Goal: Transaction & Acquisition: Download file/media

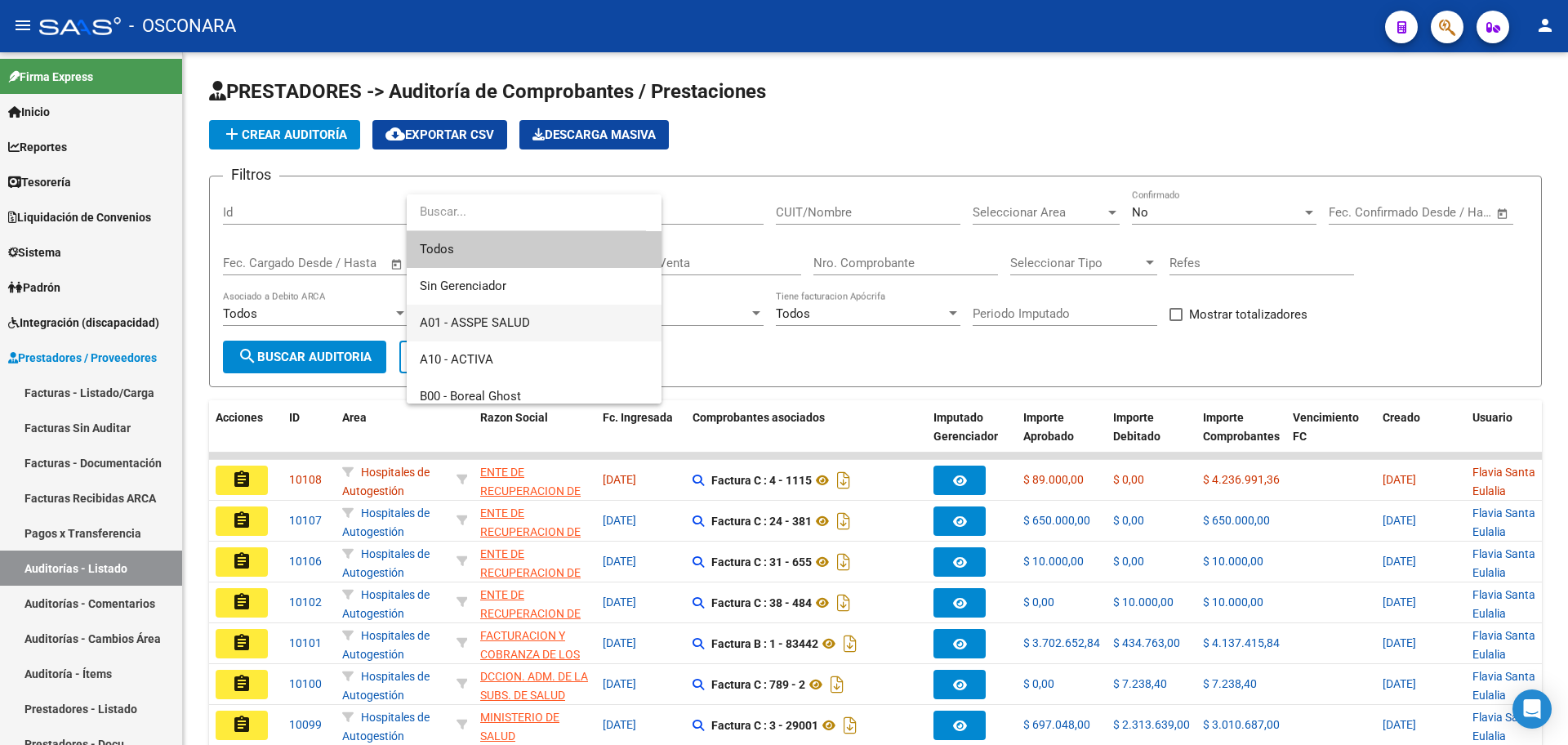
click at [540, 316] on span "A01 - ASSPE SALUD" at bounding box center [534, 323] width 228 height 37
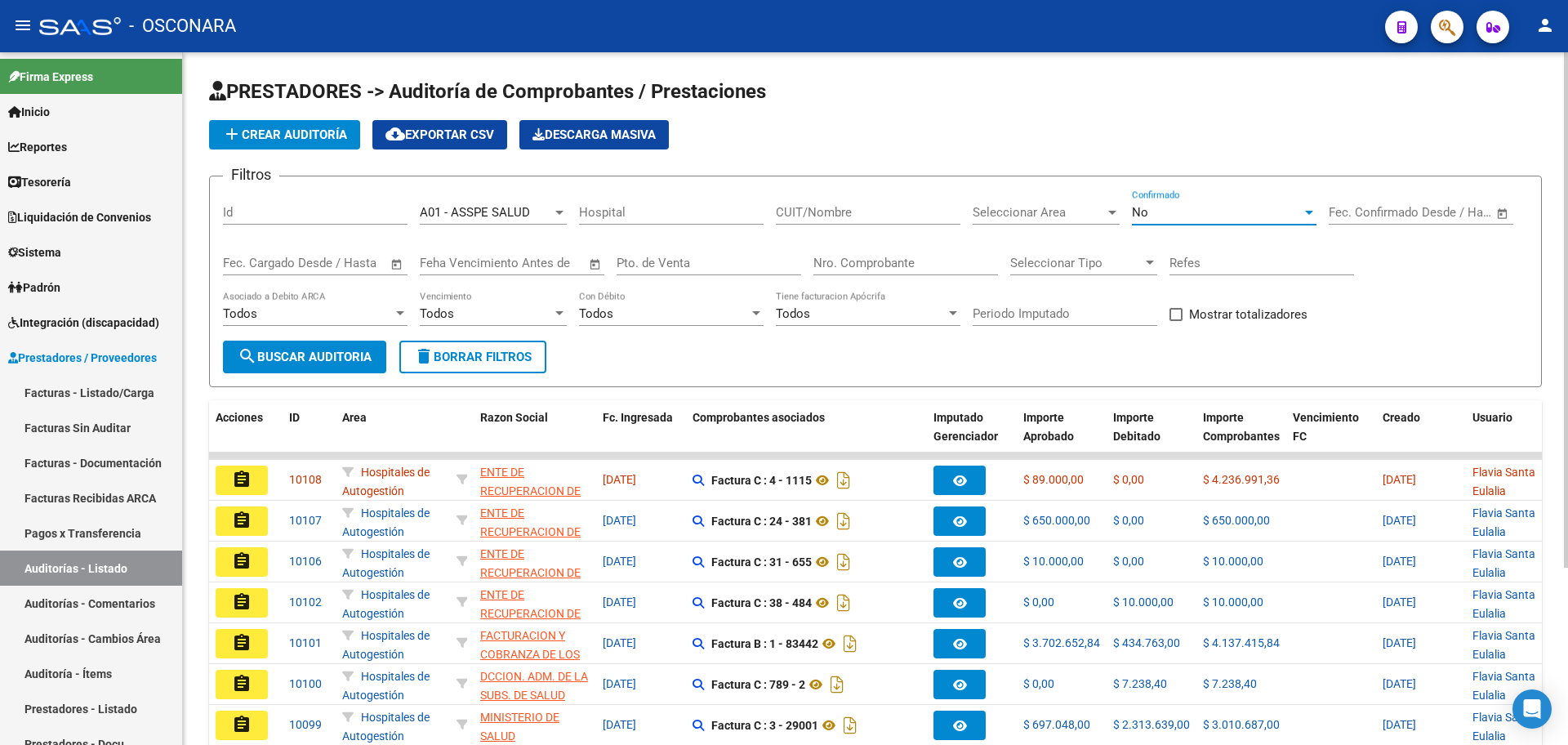
click at [1202, 208] on div "No" at bounding box center [1217, 212] width 170 height 15
drag, startPoint x: 1184, startPoint y: 149, endPoint x: 1064, endPoint y: 166, distance: 121.2
click at [1184, 148] on span "Todos" at bounding box center [1225, 139] width 185 height 37
click at [343, 349] on button "search Buscar Auditoria" at bounding box center [304, 356] width 163 height 33
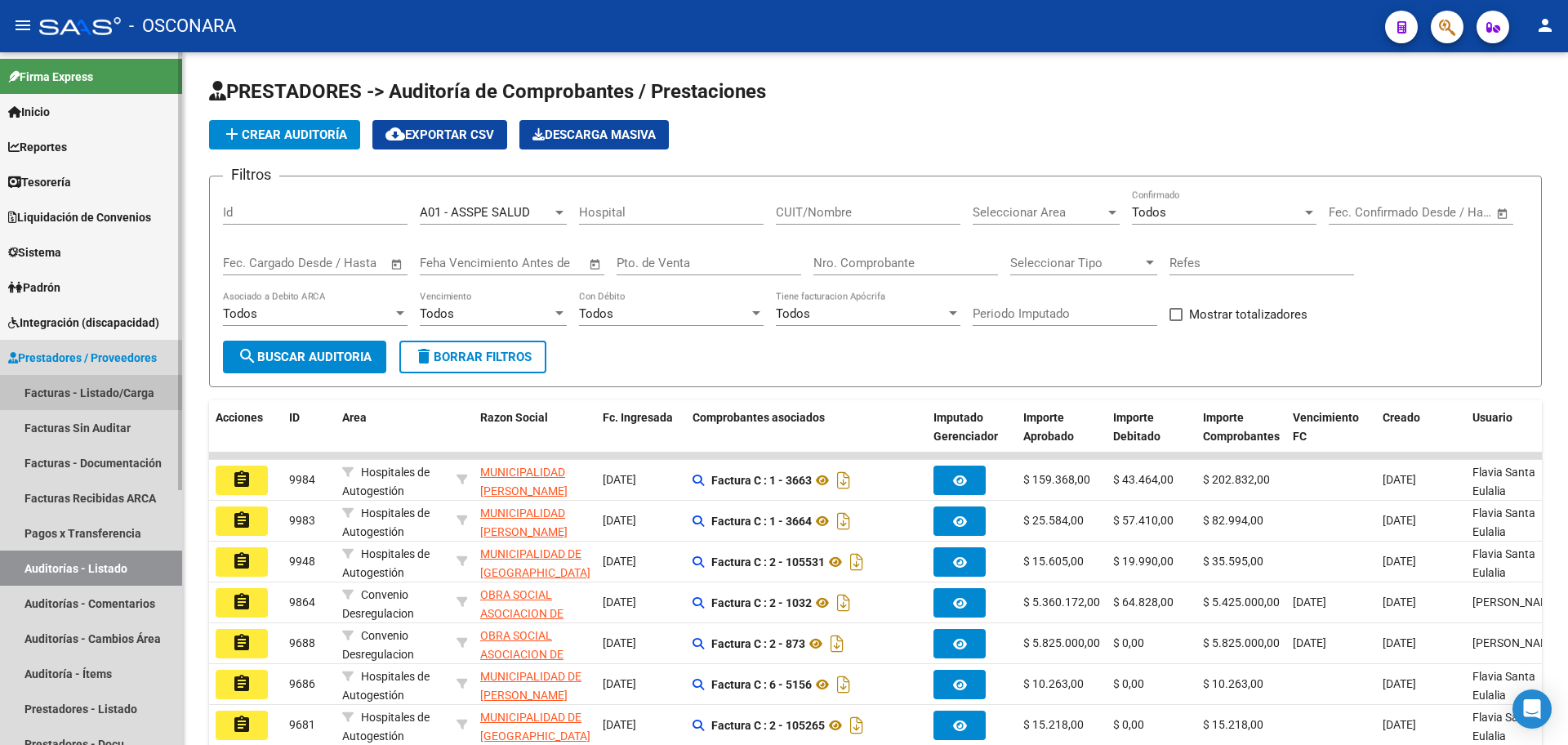
click at [69, 380] on link "Facturas - Listado/Carga" at bounding box center [91, 392] width 182 height 35
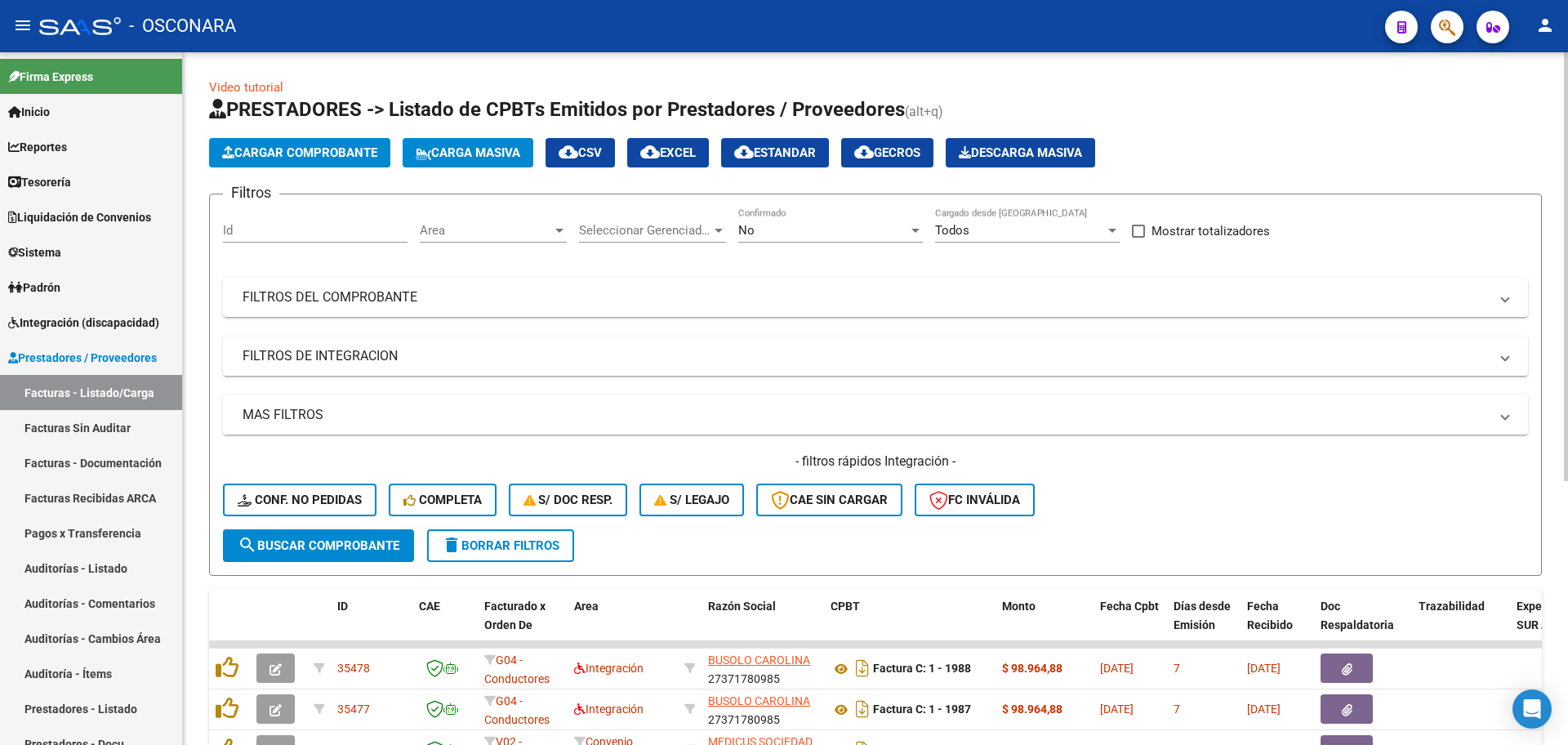
click at [500, 215] on div "Area Area" at bounding box center [493, 225] width 147 height 35
drag, startPoint x: 568, startPoint y: 280, endPoint x: 592, endPoint y: 273, distance: 25.0
click at [568, 281] on span "Convenio Desregulacion" at bounding box center [534, 284] width 228 height 37
click at [852, 228] on div "No" at bounding box center [823, 230] width 170 height 15
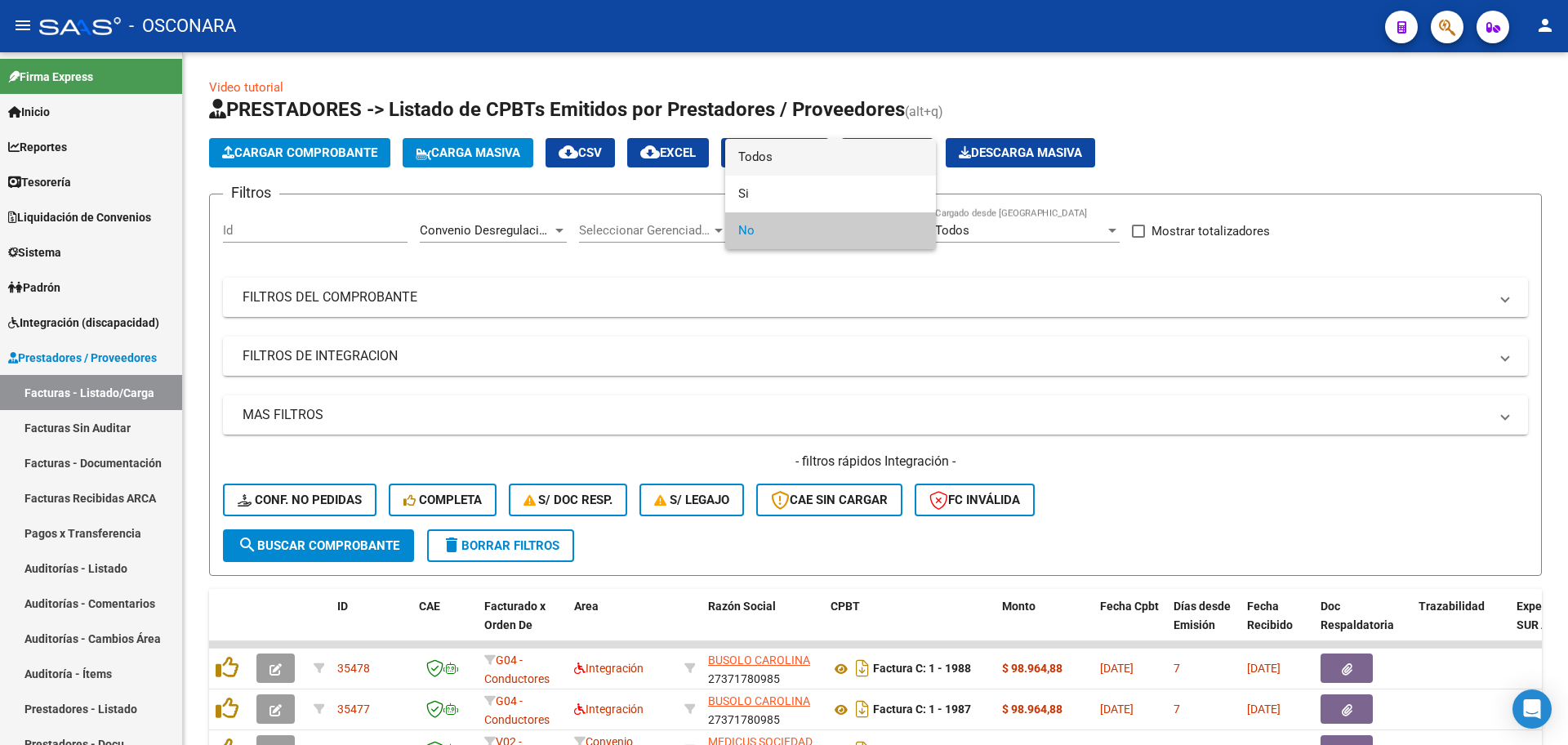
click at [871, 160] on span "Todos" at bounding box center [831, 157] width 185 height 37
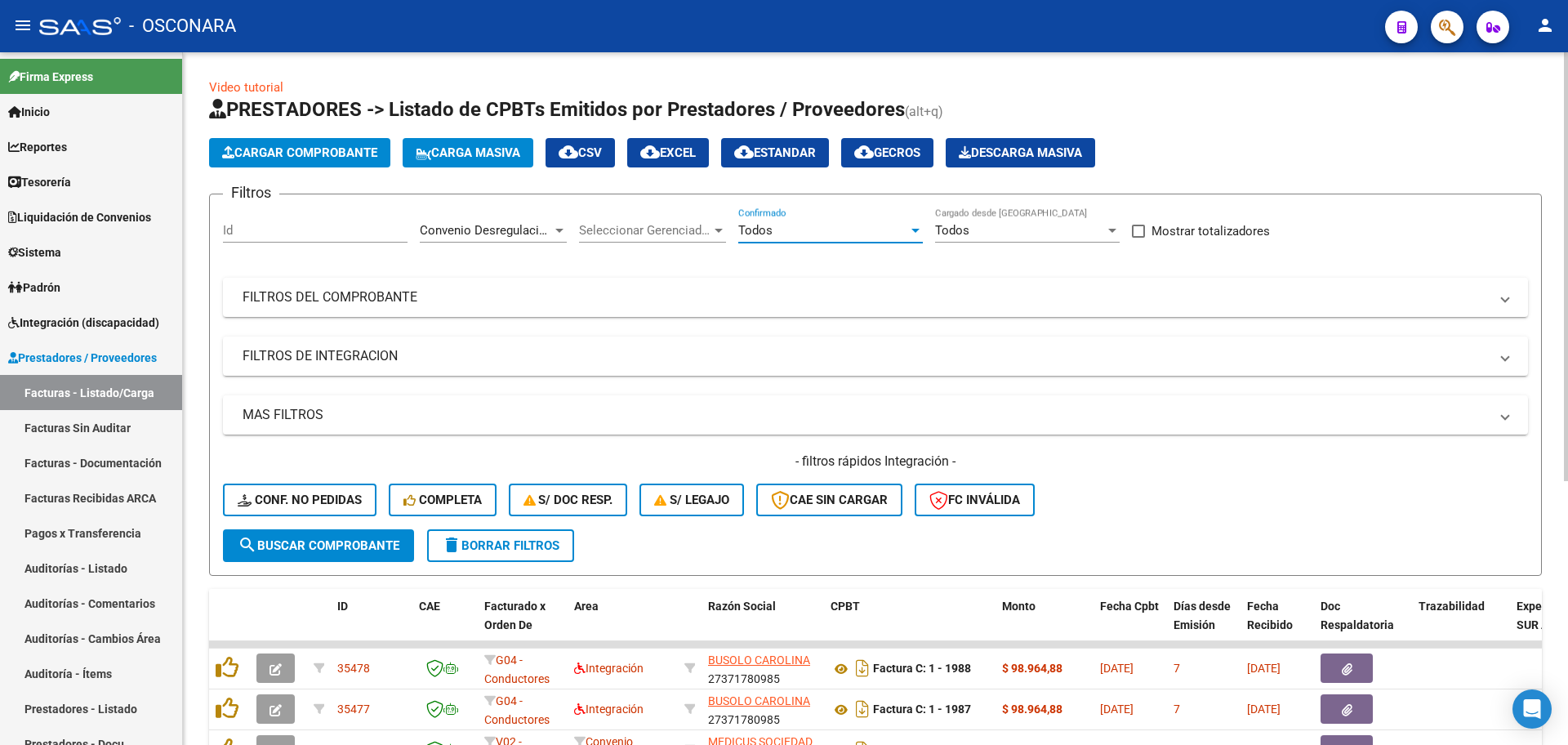
click at [329, 546] on span "search Buscar Comprobante" at bounding box center [318, 546] width 162 height 15
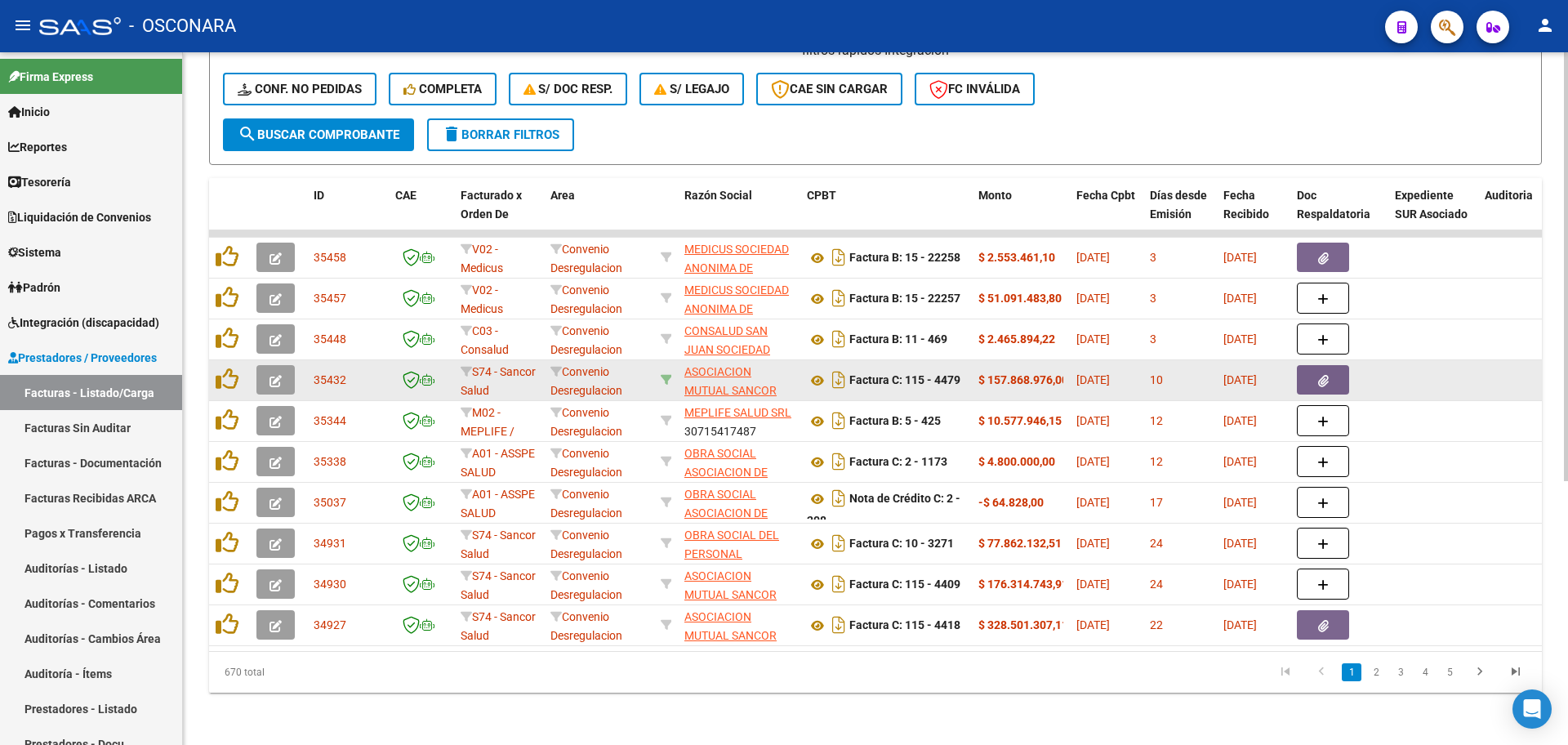
scroll to position [427, 0]
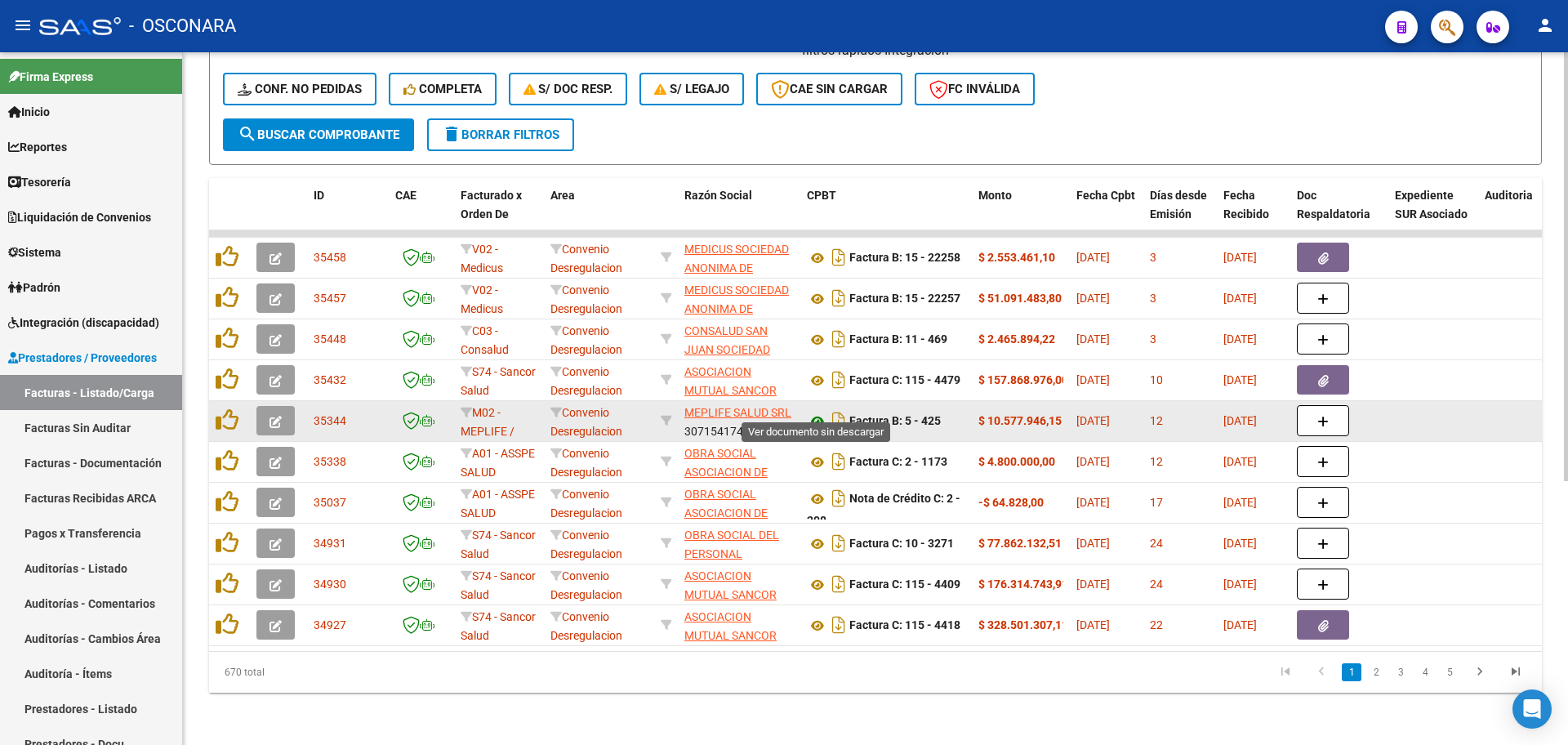
click at [819, 412] on icon at bounding box center [817, 421] width 21 height 19
